Goal: Information Seeking & Learning: Learn about a topic

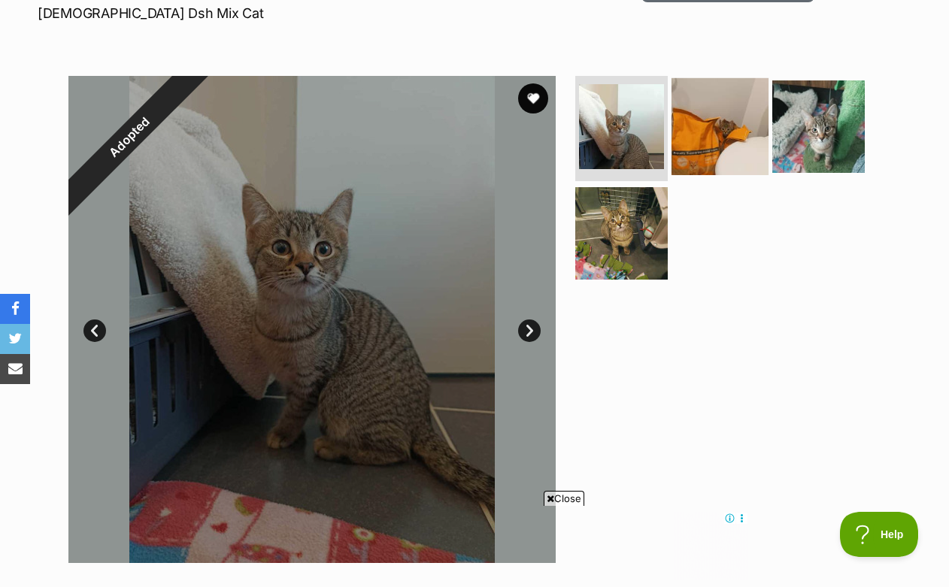
click at [718, 106] on img at bounding box center [720, 126] width 97 height 97
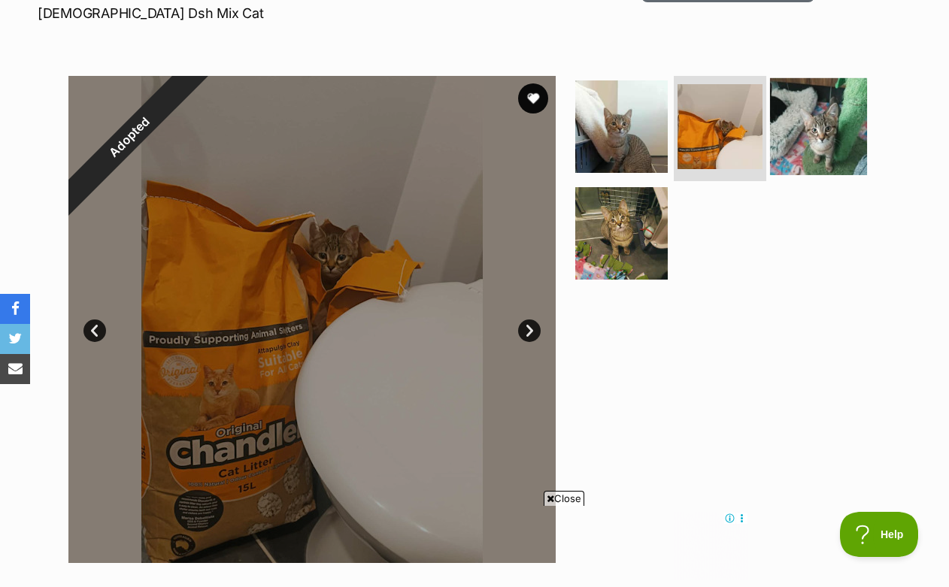
click at [814, 102] on img at bounding box center [818, 126] width 97 height 97
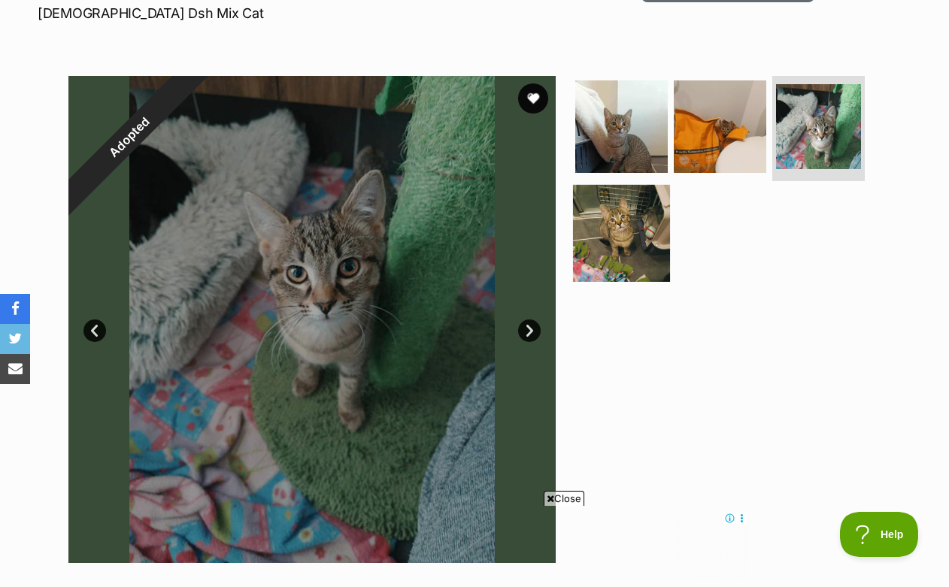
click at [621, 199] on img at bounding box center [621, 232] width 97 height 97
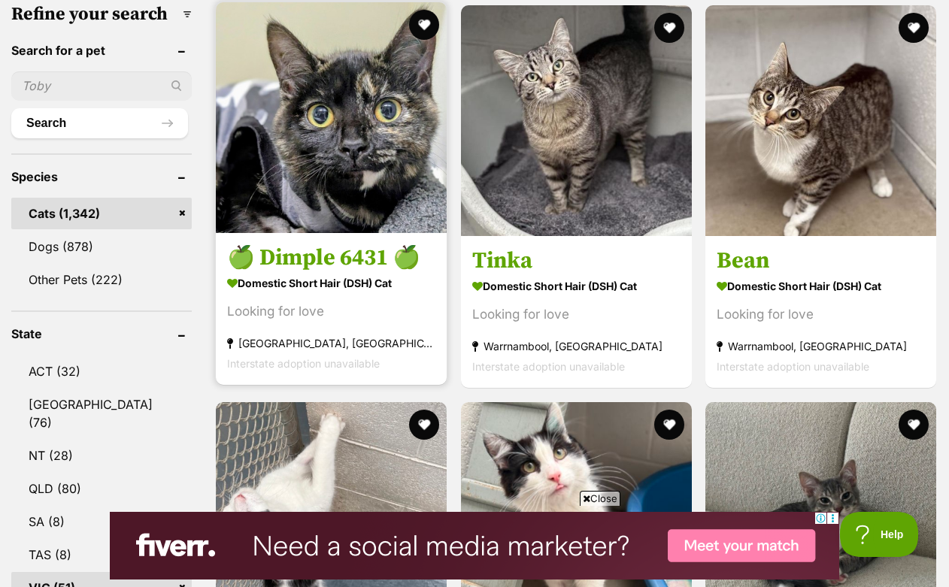
click at [315, 244] on h3 "🍏 Dimple 6431 🍏" at bounding box center [331, 258] width 208 height 29
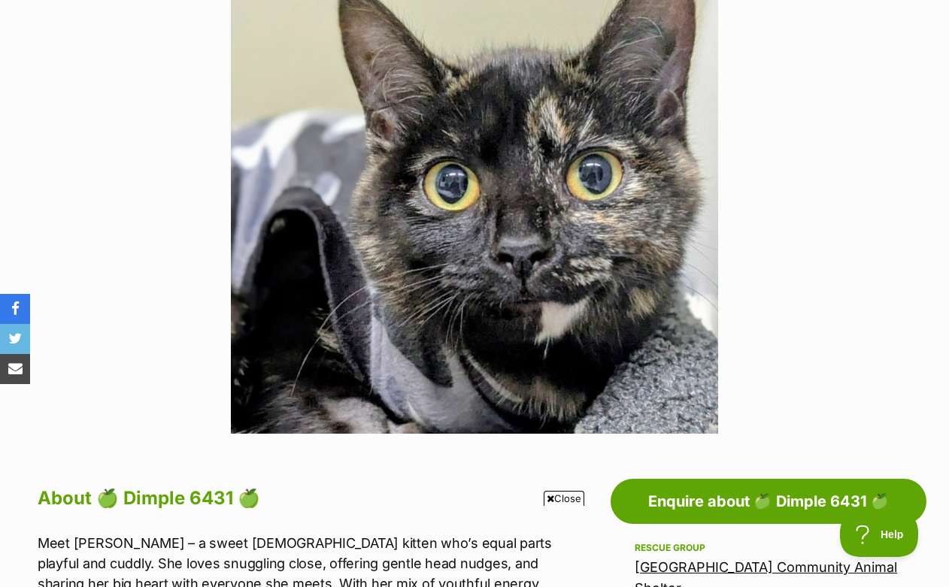
scroll to position [376, 0]
